Goal: Contribute content: Contribute content

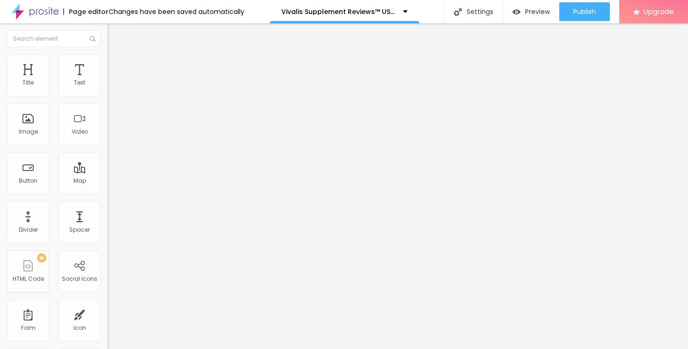
click at [108, 138] on button "button" at bounding box center [114, 134] width 13 height 10
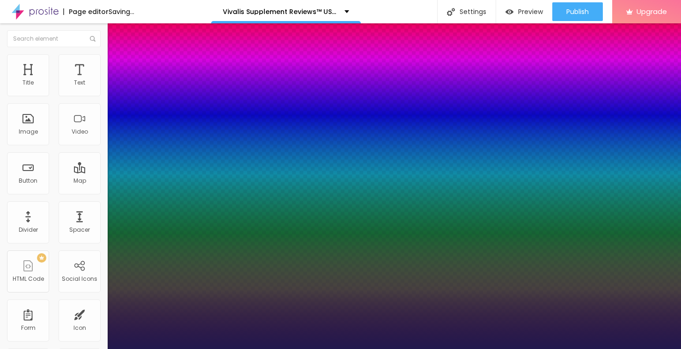
type input "1"
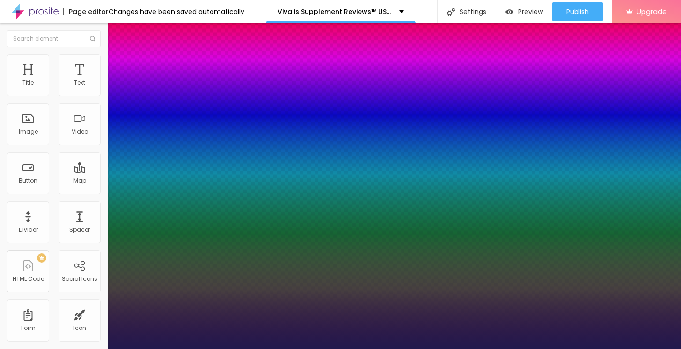
drag, startPoint x: 128, startPoint y: 268, endPoint x: 151, endPoint y: 266, distance: 23.0
type input "14"
type input "1"
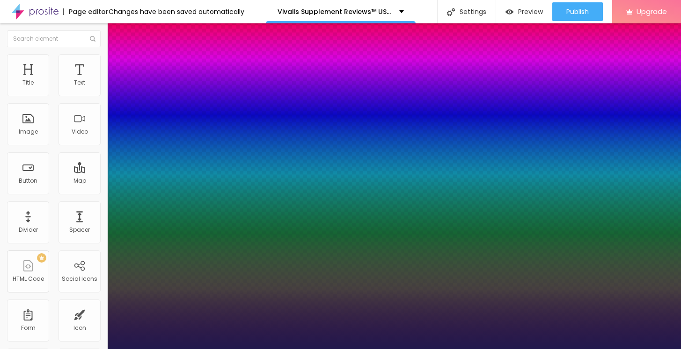
type input "15"
type input "1"
type input "23"
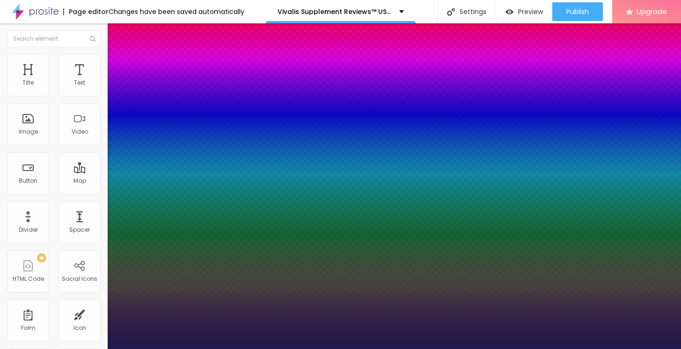
type input "1"
type input "31"
type input "1"
type input "38"
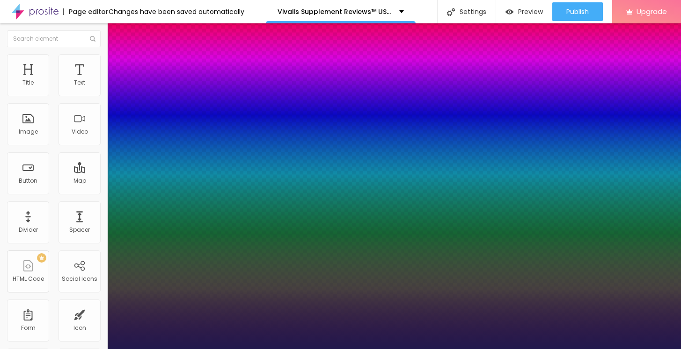
type input "38"
type input "1"
type input "44"
type input "1"
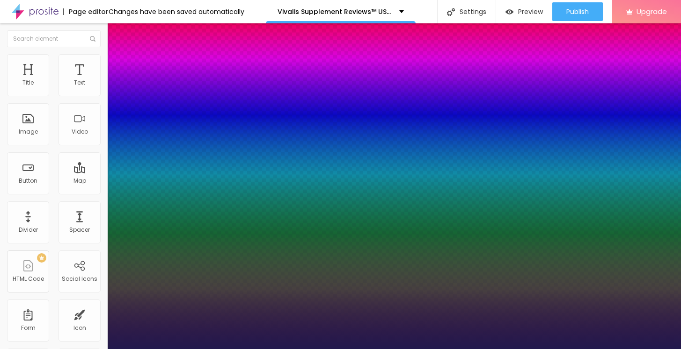
type input "46"
type input "1"
type input "48"
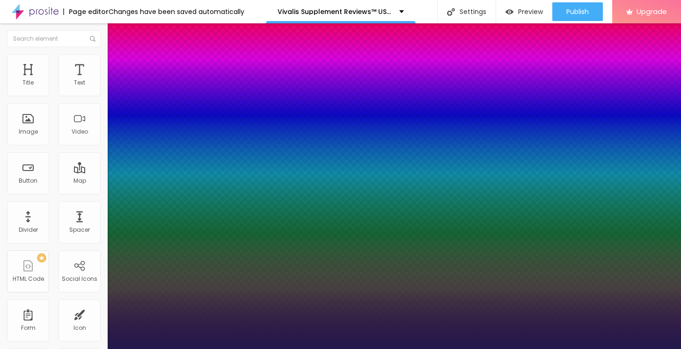
type input "1"
type input "50"
type input "1"
type input "51"
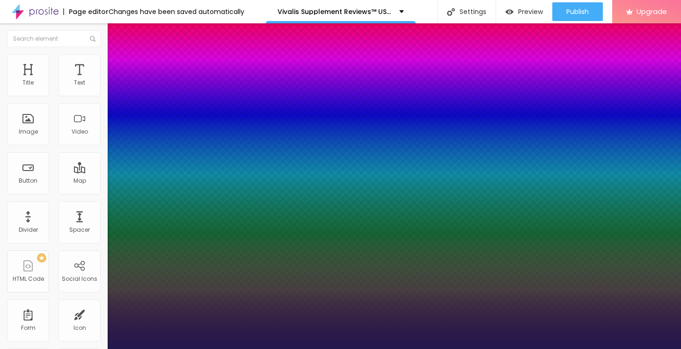
type input "51"
type input "1"
type input "52"
type input "1"
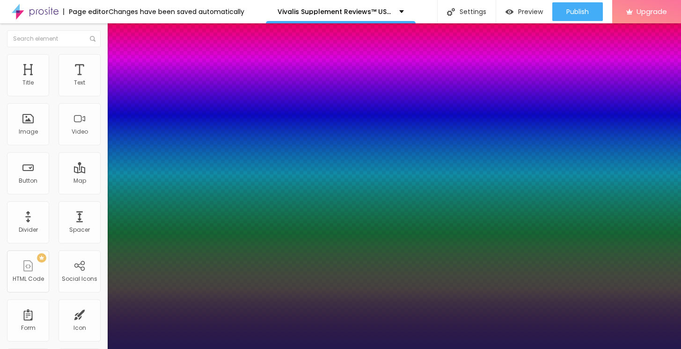
type input "53"
type input "1"
type input "54"
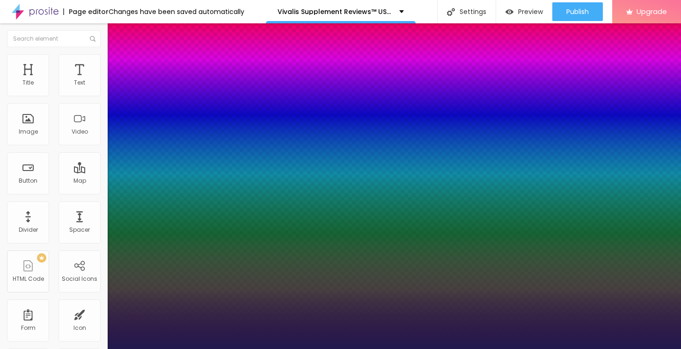
type input "1"
type input "55"
type input "1"
type input "63"
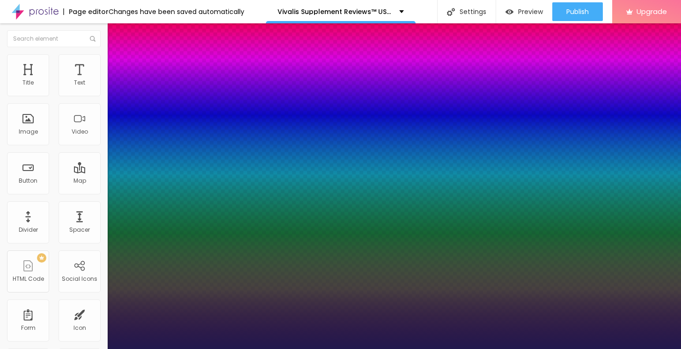
type input "63"
type input "1"
type input "74"
type input "1"
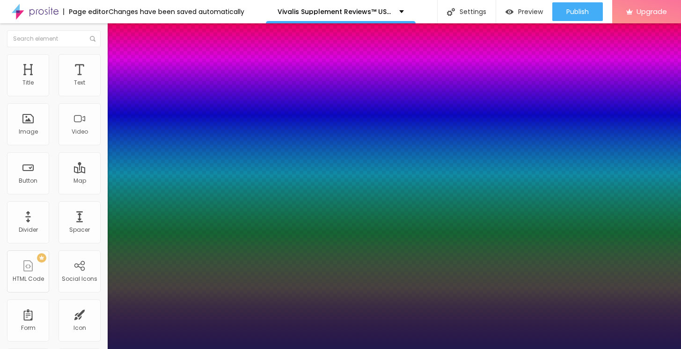
type input "83"
type input "1"
type input "87"
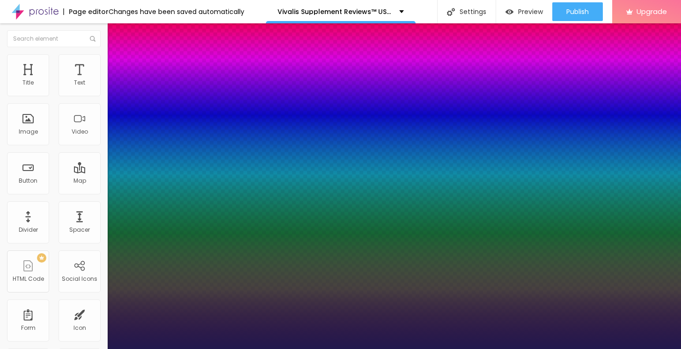
type input "1"
type input "88"
type input "1"
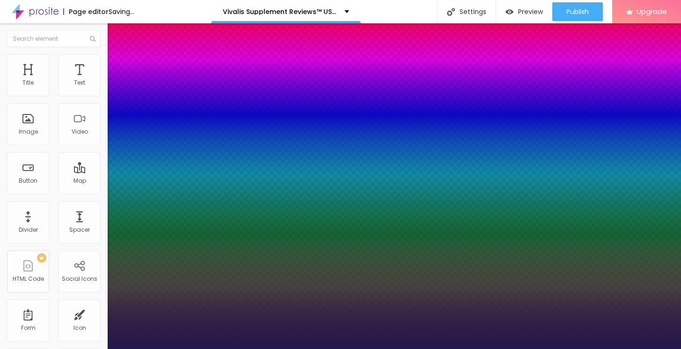
type input "87"
type input "1"
type input "86"
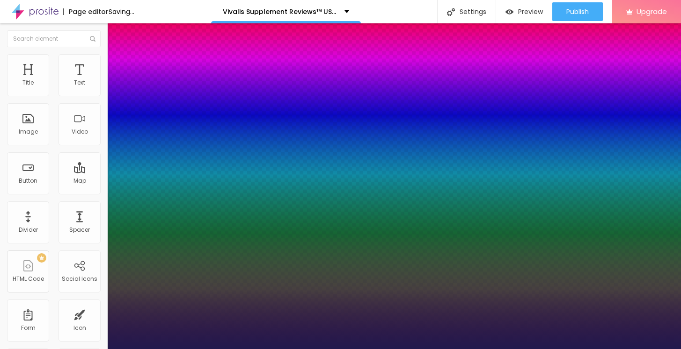
type input "1"
type input "84"
type input "1"
type input "82"
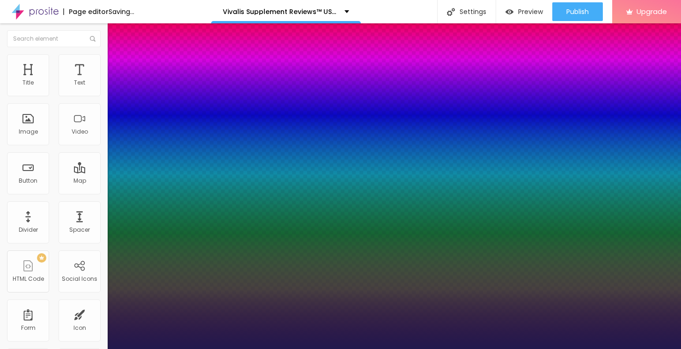
type input "82"
type input "1"
type input "81"
type input "1"
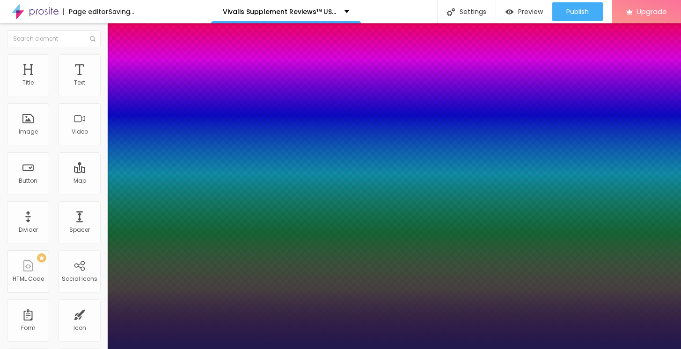
type input "80"
type input "1"
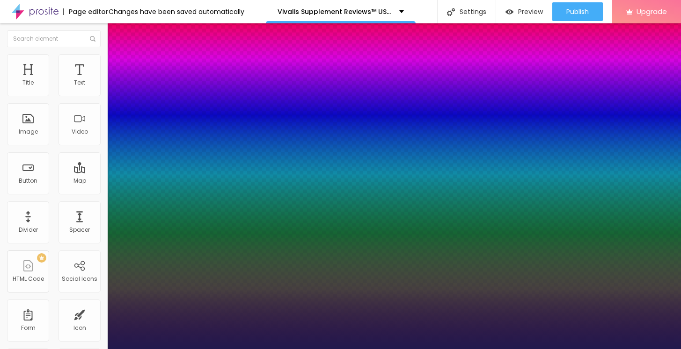
type input "81"
type input "1"
type input "82"
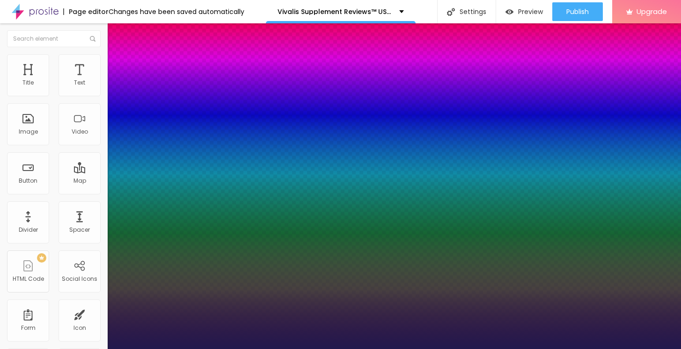
type input "1"
type input "81"
type input "1"
type input "80"
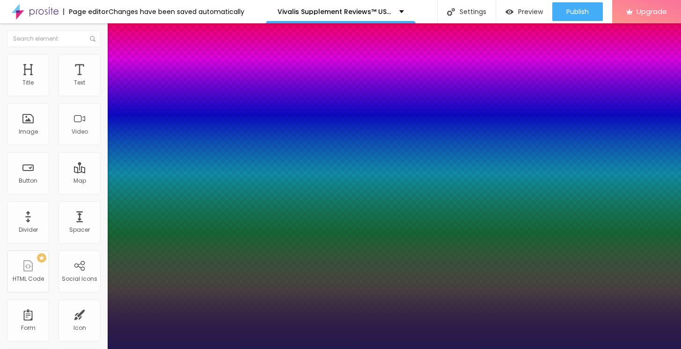
type input "80"
type input "1"
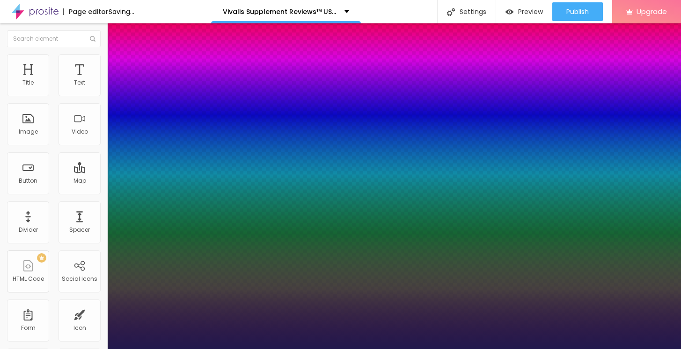
drag, startPoint x: 125, startPoint y: 262, endPoint x: 173, endPoint y: 264, distance: 47.8
type input "80"
type input "1"
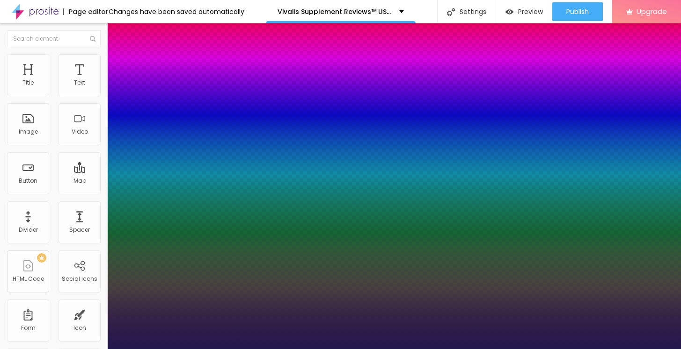
select select "Bangers-Regular"
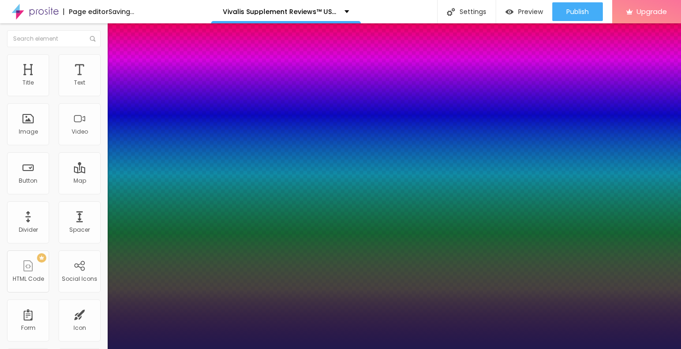
type input "1"
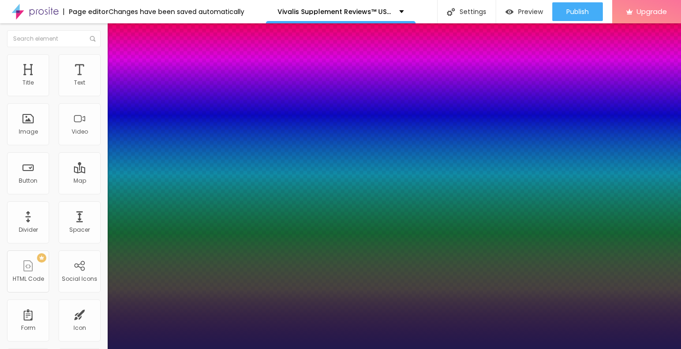
select select "ButterflyKids-Regular"
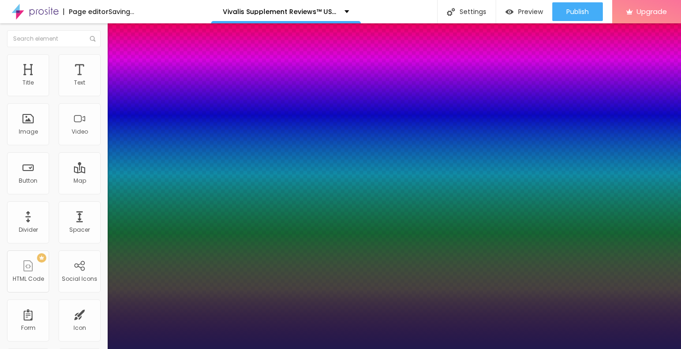
type input "1"
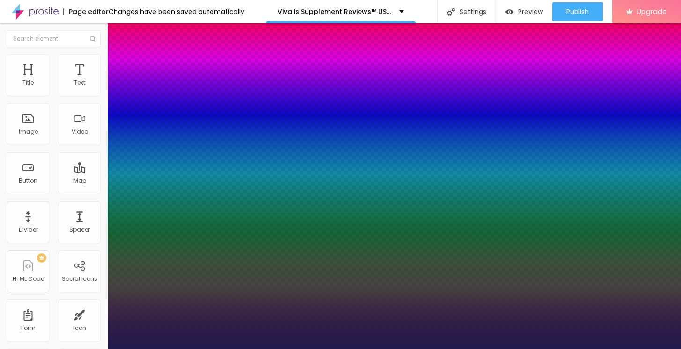
select select "Comfortaa-Light"
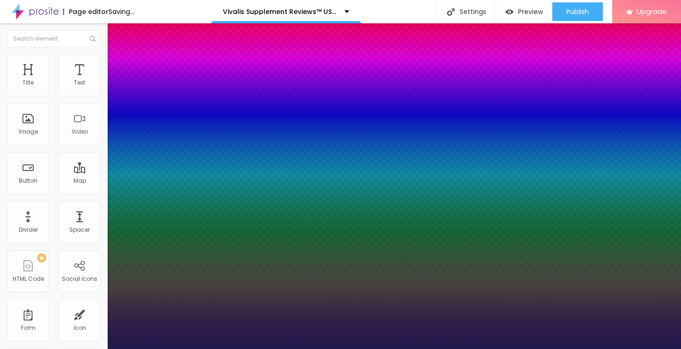
type input "1"
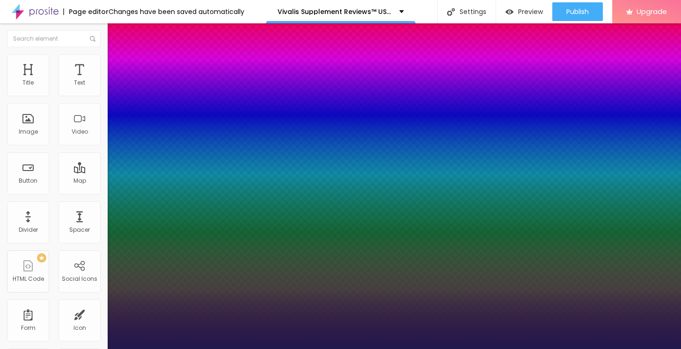
select select "CrimsonText"
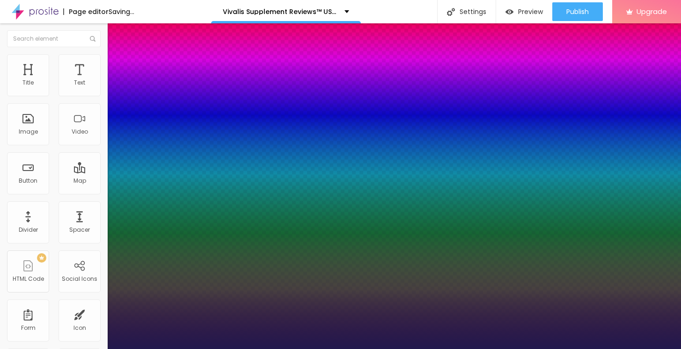
type input "1"
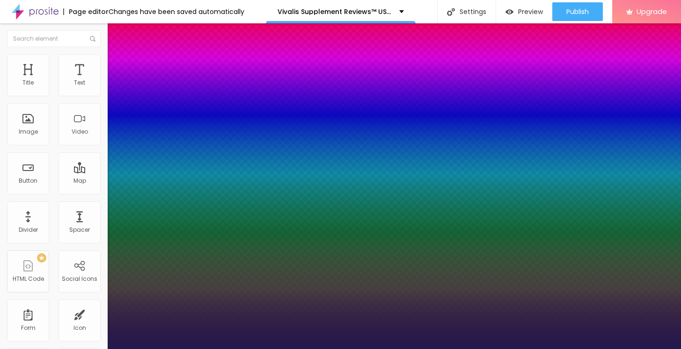
click at [378, 349] on div at bounding box center [340, 349] width 681 height 0
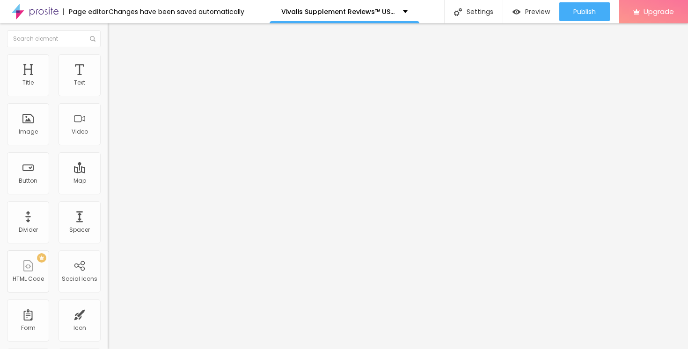
click at [115, 36] on div "Edit Title" at bounding box center [136, 33] width 42 height 7
click at [115, 34] on div "Edit Title" at bounding box center [136, 33] width 42 height 7
click at [108, 80] on span "Add image" at bounding box center [127, 77] width 38 height 8
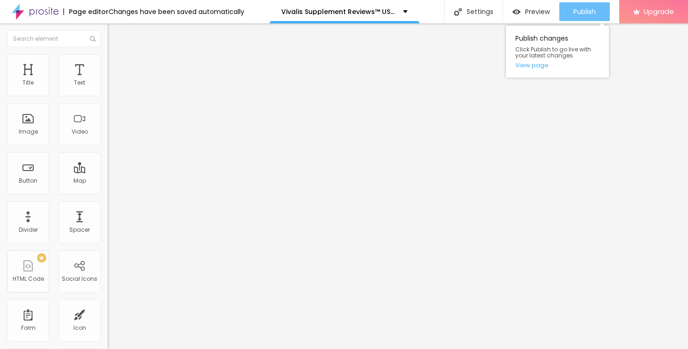
click at [573, 5] on div "Publish" at bounding box center [584, 11] width 22 height 19
click at [543, 67] on link "View page" at bounding box center [557, 65] width 84 height 6
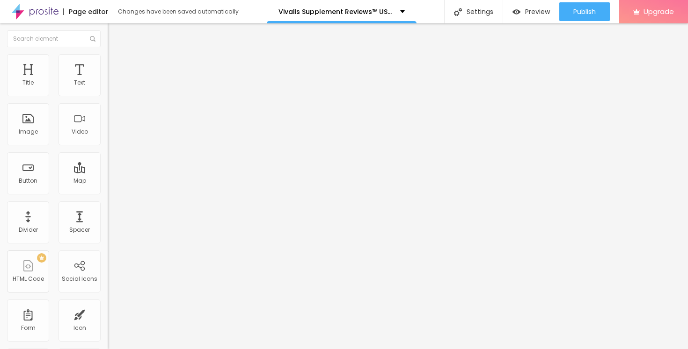
click at [108, 80] on span "Add image" at bounding box center [127, 77] width 38 height 8
click at [108, 192] on input "https://" at bounding box center [164, 186] width 112 height 9
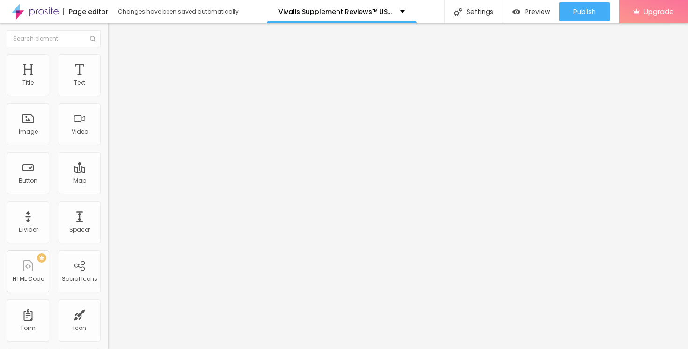
click at [108, 200] on div "URL https://" at bounding box center [162, 188] width 108 height 23
click at [108, 192] on input "https://" at bounding box center [164, 186] width 112 height 9
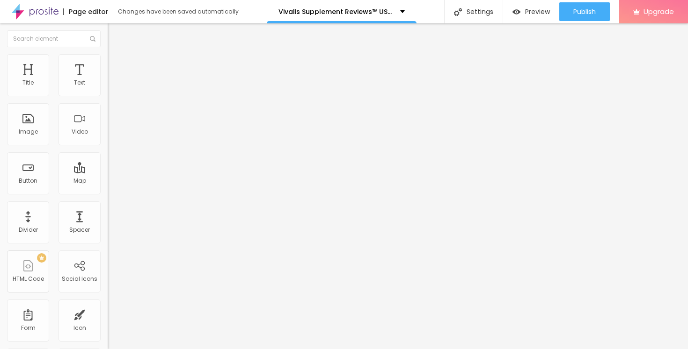
paste input "usasupplementreviews.com/Get-Vivalis-ME-US-AU"
type input "https://usasupplementreviews.com/Get-Vivalis-ME-US-AU"
click at [116, 65] on span "Style" at bounding box center [123, 61] width 14 height 8
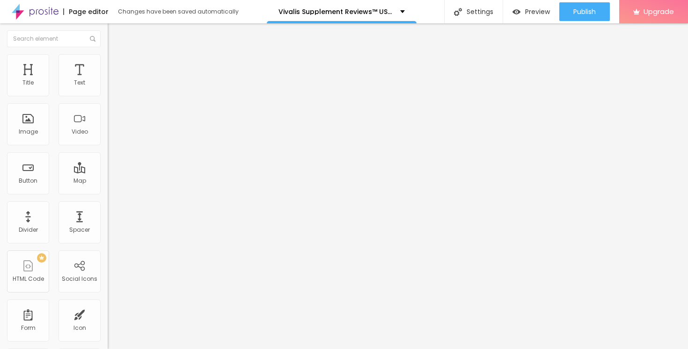
type input "60"
click at [108, 96] on input "range" at bounding box center [138, 91] width 60 height 7
type input "55"
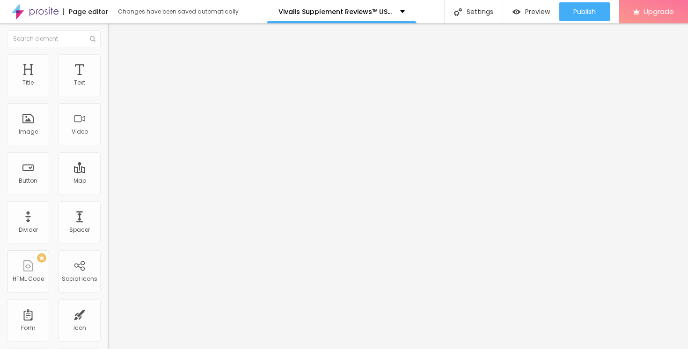
type input "60"
click at [108, 96] on input "range" at bounding box center [138, 91] width 60 height 7
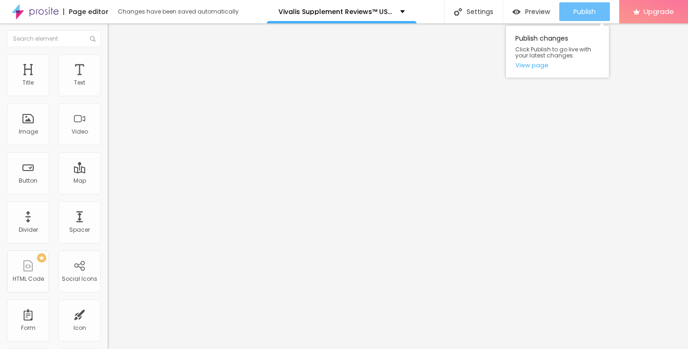
click at [584, 5] on div "Publish" at bounding box center [584, 11] width 22 height 19
click at [593, 5] on div "Publish" at bounding box center [584, 11] width 22 height 19
click at [570, 7] on button "Publish" at bounding box center [584, 11] width 51 height 19
click at [590, 15] on span "Publish" at bounding box center [584, 11] width 22 height 7
